Goal: Task Accomplishment & Management: Complete application form

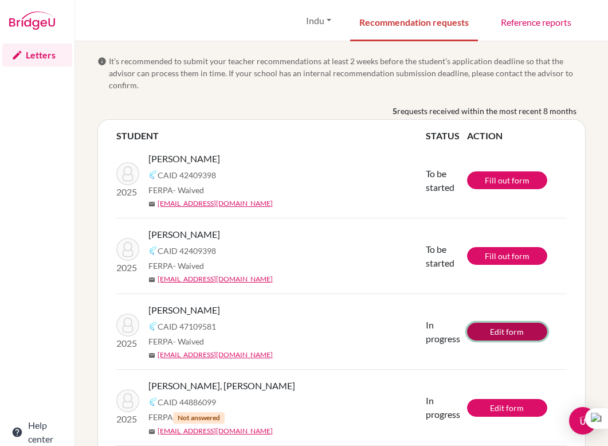
click at [504, 324] on link "Edit form" at bounding box center [507, 332] width 80 height 18
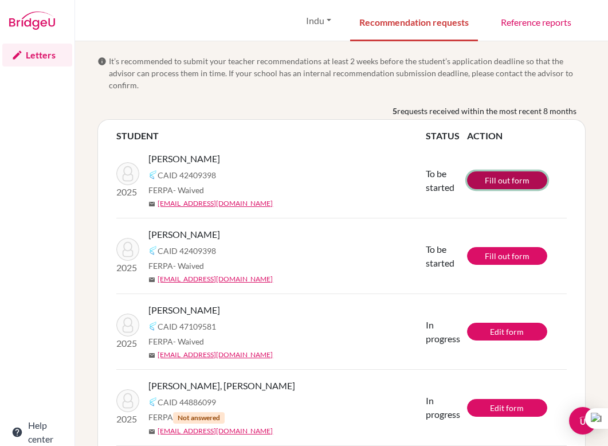
click at [486, 171] on link "Fill out form" at bounding box center [507, 180] width 80 height 18
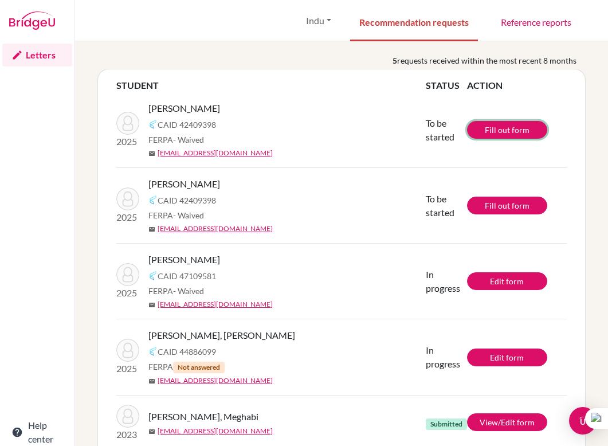
scroll to position [52, 0]
